Goal: Transaction & Acquisition: Obtain resource

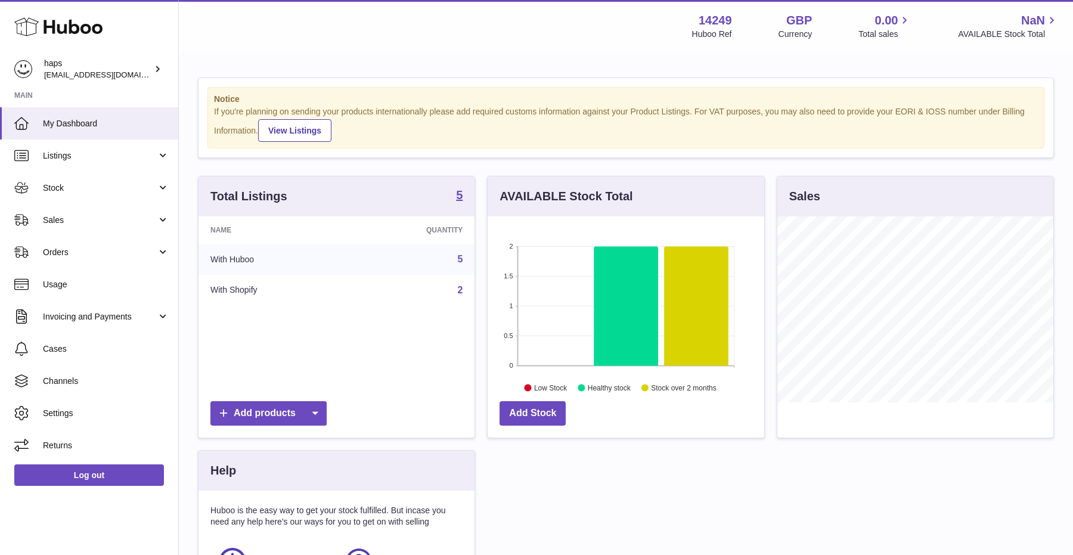
scroll to position [186, 276]
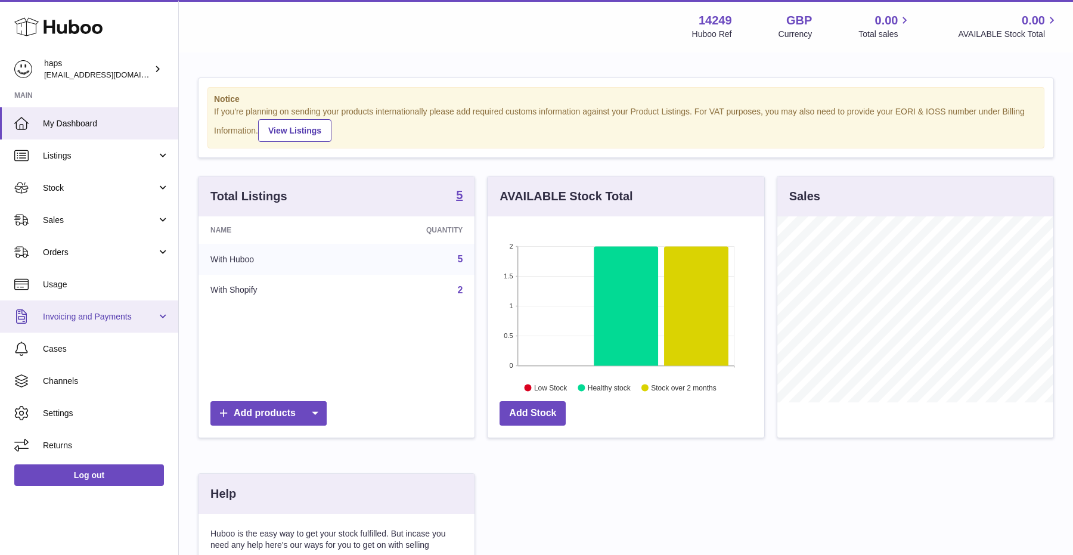
click at [118, 315] on span "Invoicing and Payments" at bounding box center [100, 316] width 114 height 11
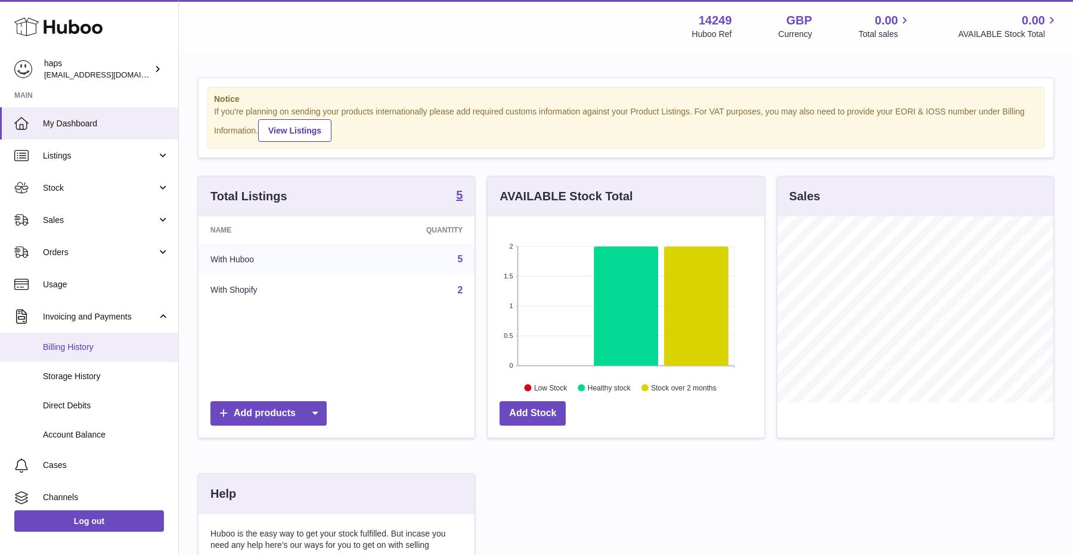
click at [72, 349] on span "Billing History" at bounding box center [106, 346] width 126 height 11
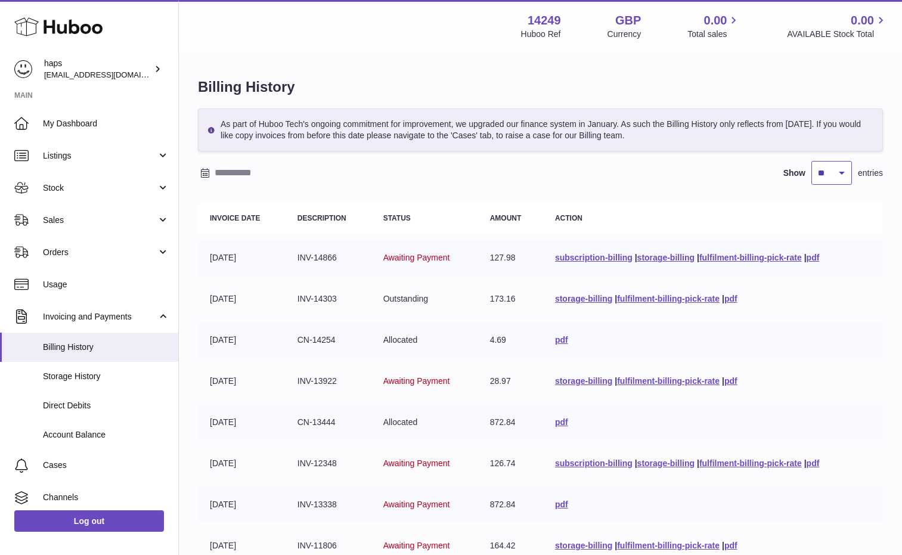
click at [828, 167] on select "** ** ** ***" at bounding box center [831, 173] width 41 height 24
select select "***"
click at [811, 161] on select "** ** ** ***" at bounding box center [831, 173] width 41 height 24
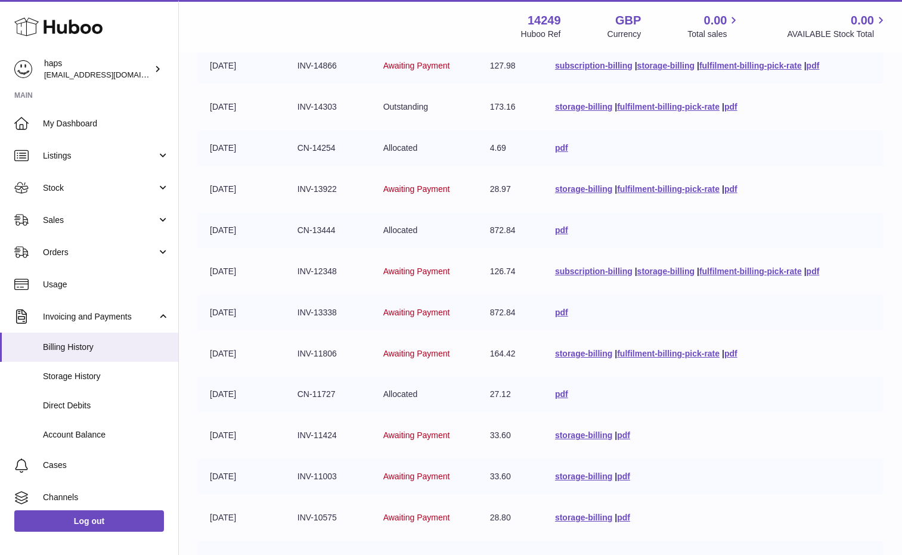
scroll to position [213, 0]
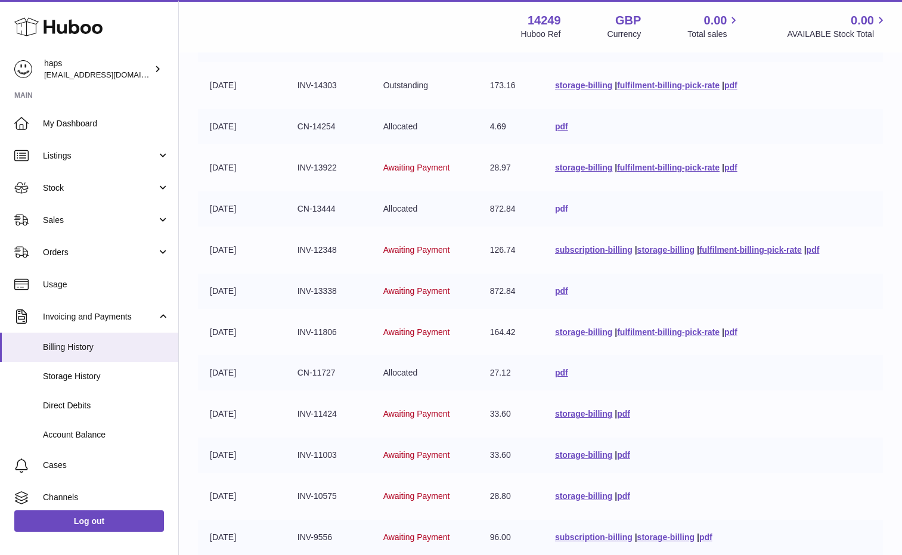
click at [555, 209] on link "pdf" at bounding box center [561, 209] width 13 height 10
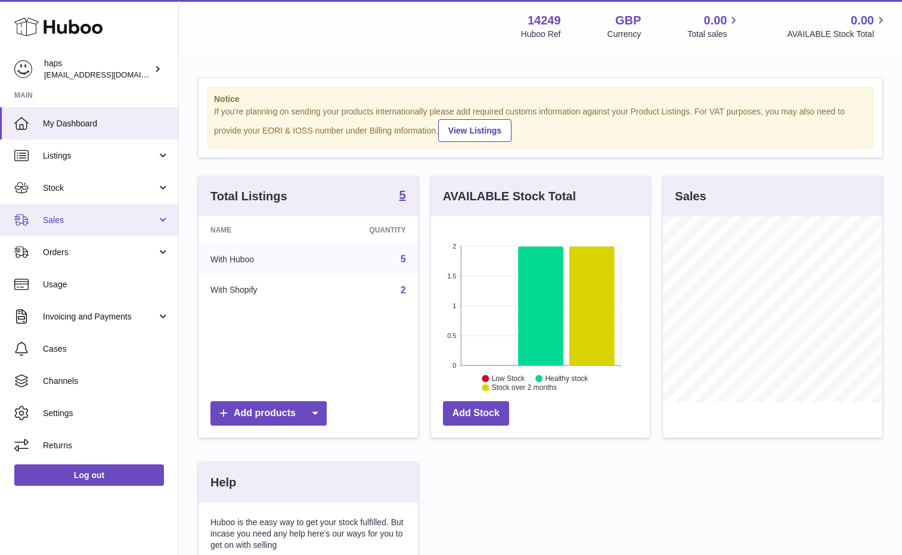
scroll to position [186, 219]
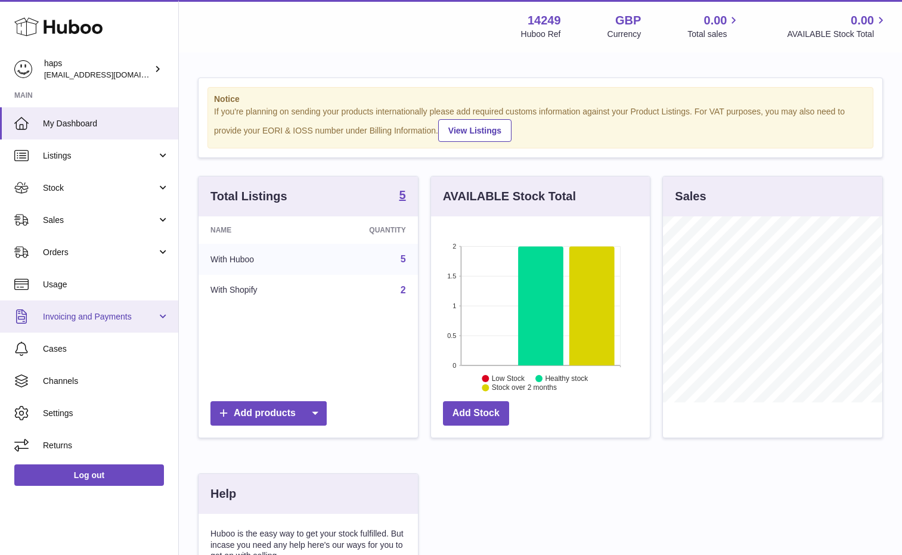
click at [90, 318] on span "Invoicing and Payments" at bounding box center [100, 316] width 114 height 11
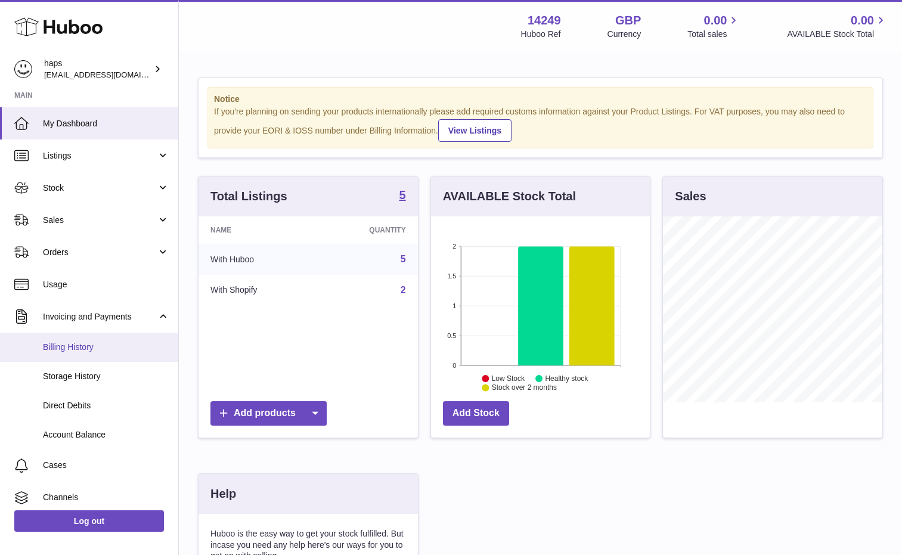
click at [85, 353] on link "Billing History" at bounding box center [89, 347] width 178 height 29
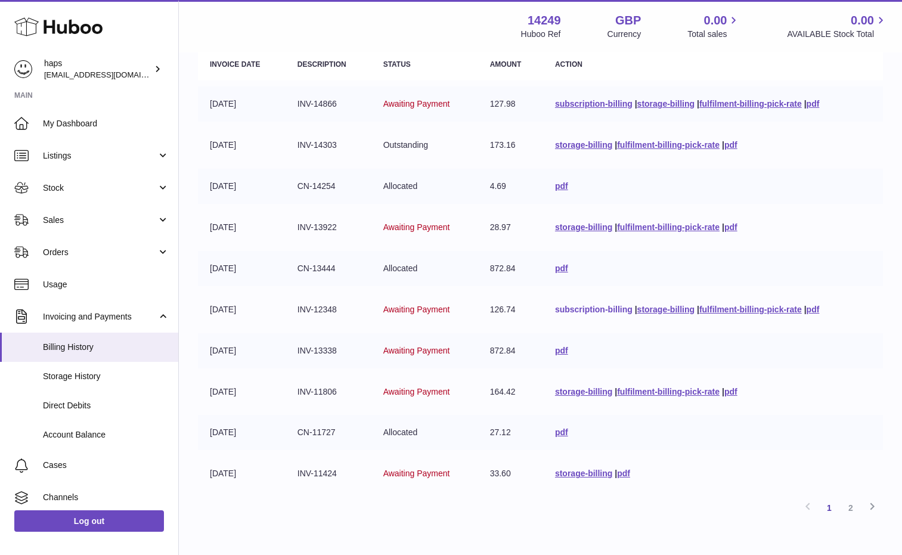
scroll to position [153, 0]
click at [555, 270] on link "pdf" at bounding box center [561, 270] width 13 height 10
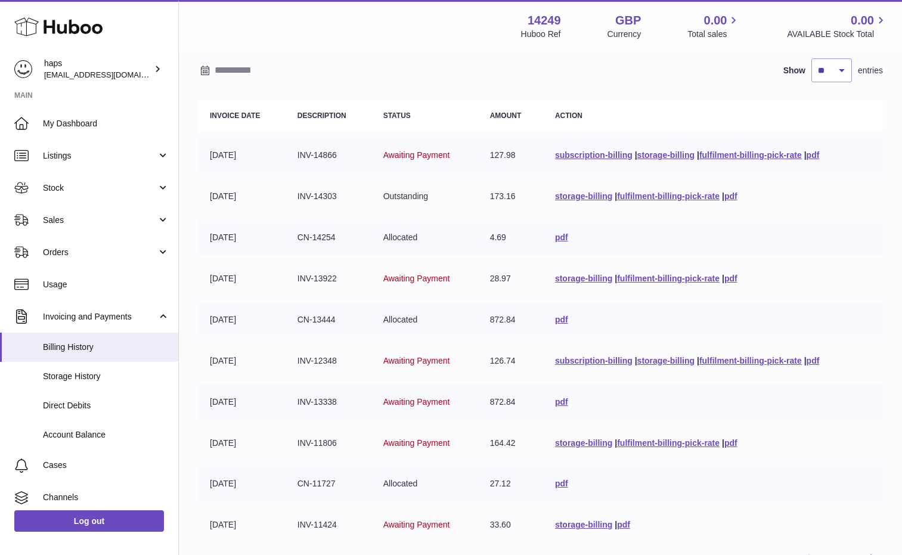
scroll to position [76, 0]
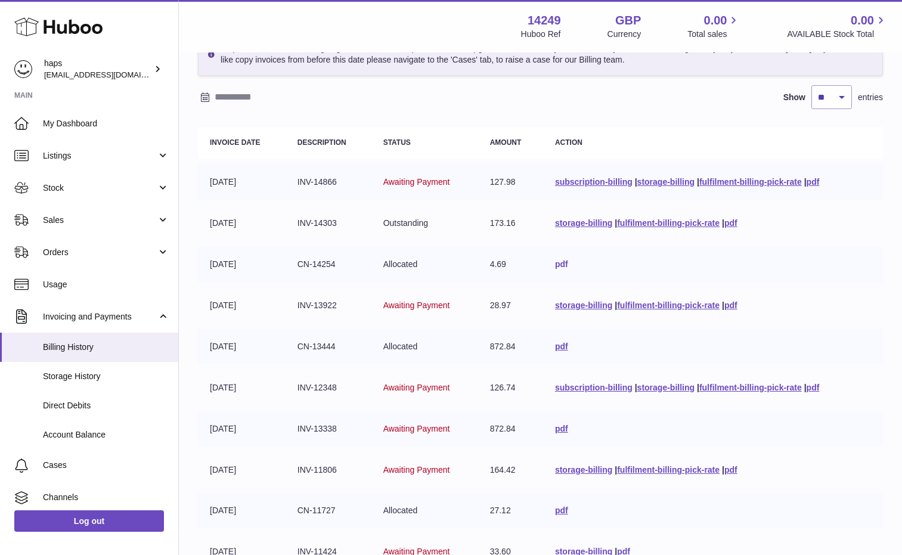
click at [555, 266] on link "pdf" at bounding box center [561, 264] width 13 height 10
click at [732, 223] on link "pdf" at bounding box center [730, 223] width 13 height 10
